Goal: Transaction & Acquisition: Obtain resource

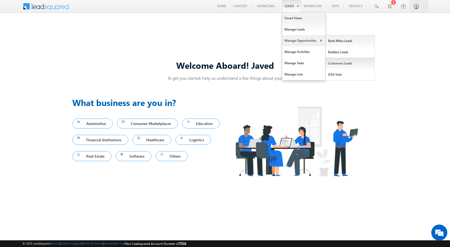
click at [352, 63] on link "Customers Leads" at bounding box center [350, 63] width 49 height 11
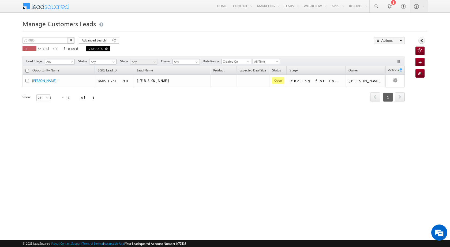
click at [105, 50] on span at bounding box center [106, 48] width 3 height 3
type input "Search Customers Leads"
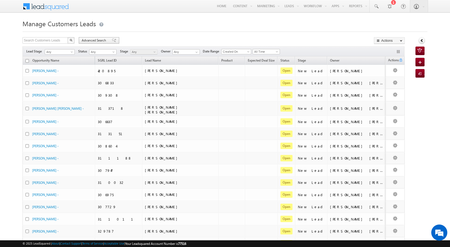
click at [85, 42] on span "Advanced Search" at bounding box center [95, 40] width 26 height 5
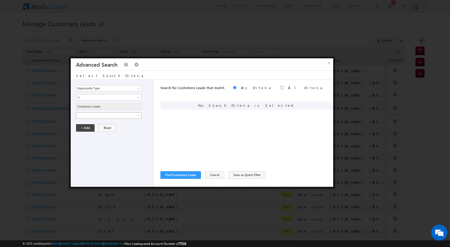
click at [113, 118] on span at bounding box center [105, 115] width 58 height 5
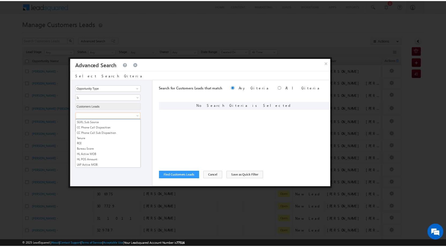
scroll to position [268, 0]
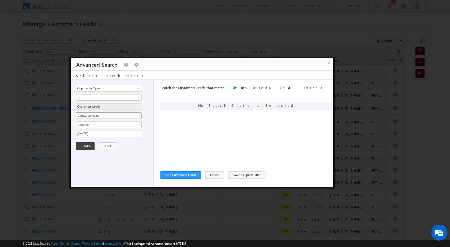
type input "03SEP25"
click at [89, 151] on div "Opportunity Type Lead Owner Sales Group Prospect Id Address 1 Address 2 Age Ass…" at bounding box center [112, 133] width 83 height 107
click at [89, 145] on button "+ Add" at bounding box center [85, 145] width 18 height 7
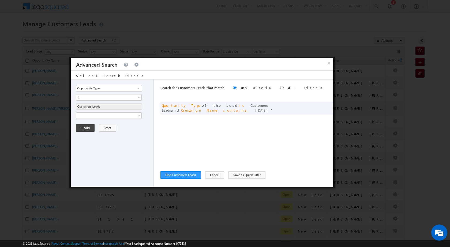
click at [159, 136] on div "Opportunity Type Lead Owner Sales Group Prospect Id Address 1 Address 2 Age Ass…" at bounding box center [202, 133] width 262 height 107
click at [177, 174] on button "Find Customers Leads" at bounding box center [180, 174] width 40 height 7
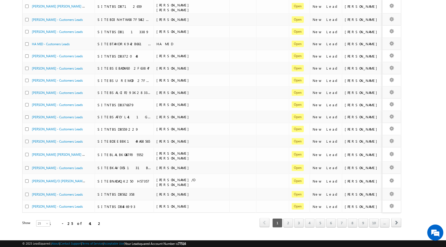
scroll to position [0, 0]
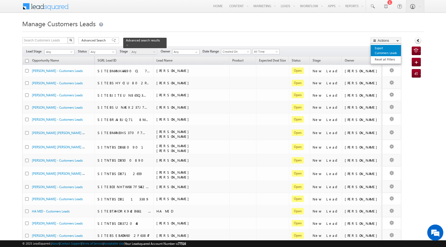
click at [389, 51] on link "Export Customers Leads" at bounding box center [386, 50] width 30 height 11
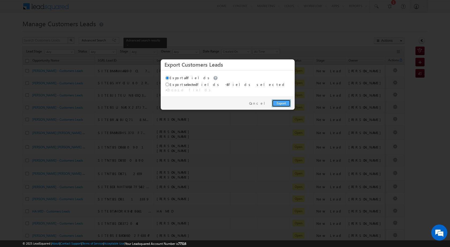
click at [277, 103] on link "Export" at bounding box center [281, 103] width 19 height 7
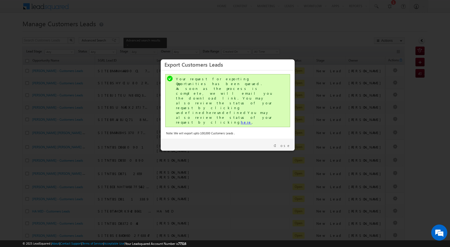
click at [241, 120] on link "here" at bounding box center [246, 122] width 11 height 5
click at [286, 139] on div "Close" at bounding box center [228, 145] width 134 height 12
click at [285, 143] on link "Close" at bounding box center [282, 145] width 17 height 5
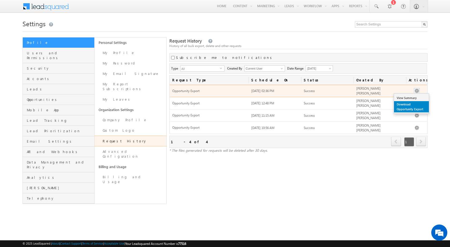
click at [416, 102] on link "Download Opportunity Export" at bounding box center [411, 106] width 35 height 11
